Goal: Task Accomplishment & Management: Manage account settings

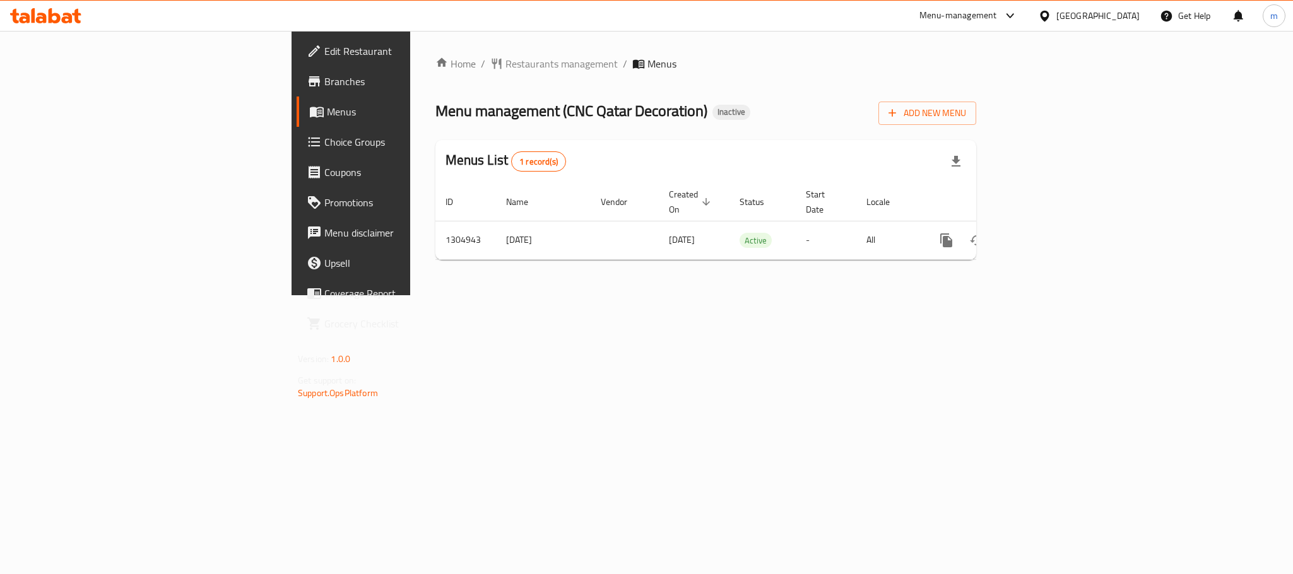
click at [739, 295] on div "Home / Restaurants management / Menus Menu management ( CNC Qatar Decoration ) …" at bounding box center [705, 163] width 591 height 264
drag, startPoint x: 776, startPoint y: 430, endPoint x: 784, endPoint y: 394, distance: 36.1
click at [776, 295] on div "Home / Restaurants management / Menus Menu management ( CNC Qatar Decoration ) …" at bounding box center [705, 163] width 591 height 264
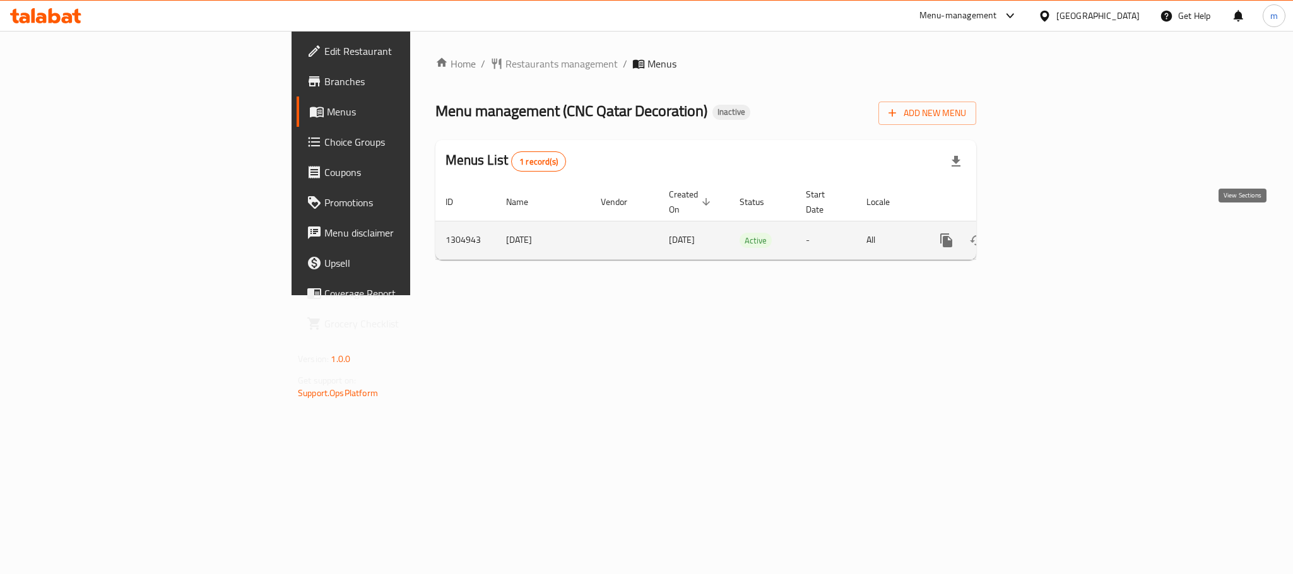
click at [1045, 233] on icon "enhanced table" at bounding box center [1037, 240] width 15 height 15
